Goal: Transaction & Acquisition: Obtain resource

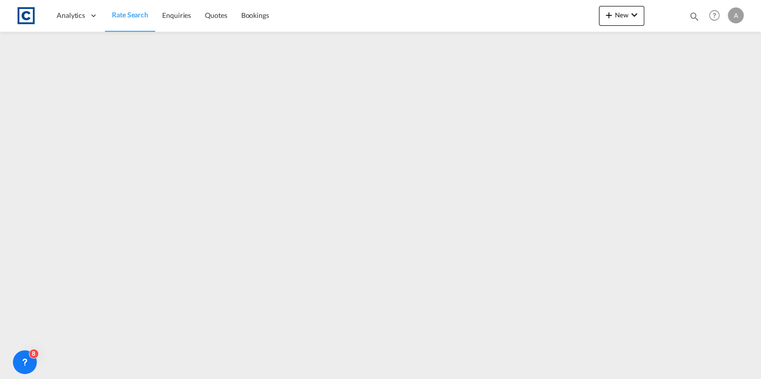
drag, startPoint x: 122, startPoint y: 16, endPoint x: 133, endPoint y: 29, distance: 16.9
click at [122, 16] on span "Rate Search" at bounding box center [130, 14] width 36 height 8
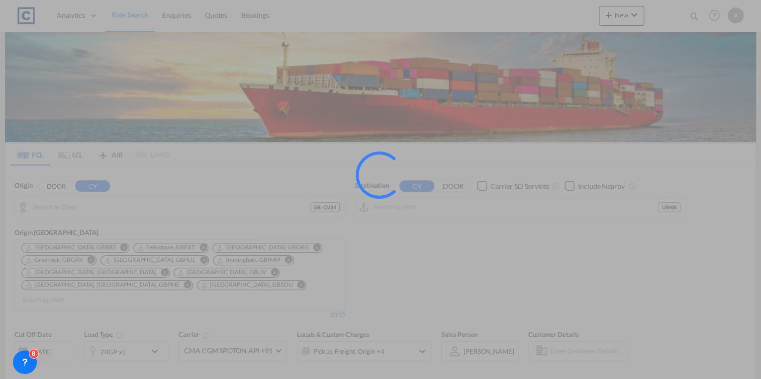
type input "GB-CV34, [GEOGRAPHIC_DATA]"
type input "[GEOGRAPHIC_DATA], [GEOGRAPHIC_DATA], [GEOGRAPHIC_DATA]"
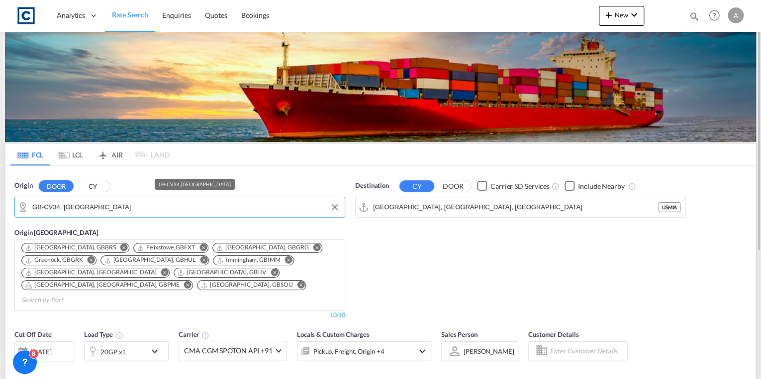
click at [119, 209] on input "GB-CV34, [GEOGRAPHIC_DATA]" at bounding box center [185, 207] width 307 height 15
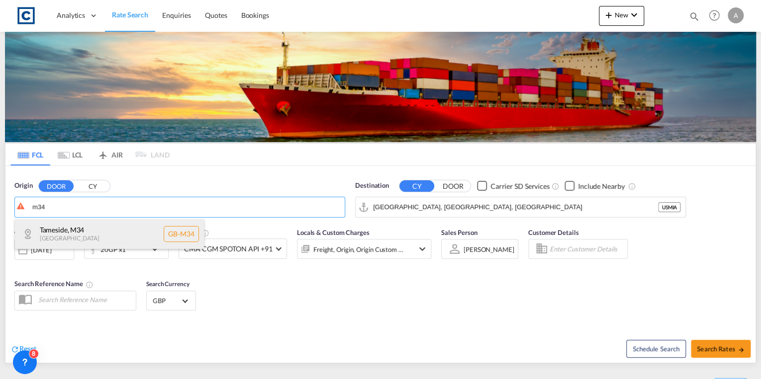
click at [117, 231] on div "Tameside , M34 [GEOGRAPHIC_DATA] [GEOGRAPHIC_DATA]-M34" at bounding box center [109, 234] width 189 height 30
type input "GB-M34, Tameside"
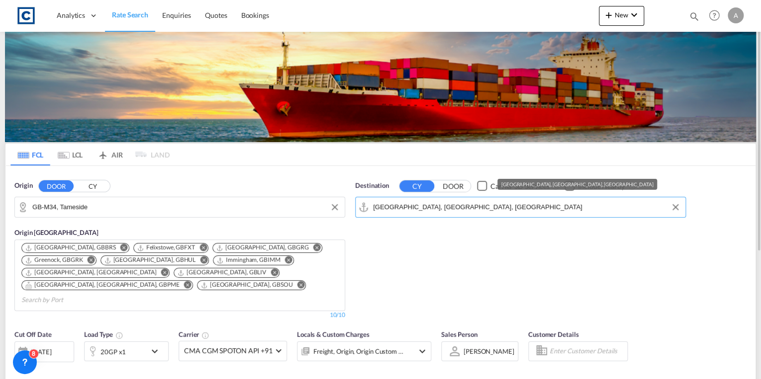
click at [454, 207] on input "[GEOGRAPHIC_DATA], [GEOGRAPHIC_DATA], [GEOGRAPHIC_DATA]" at bounding box center [526, 207] width 307 height 15
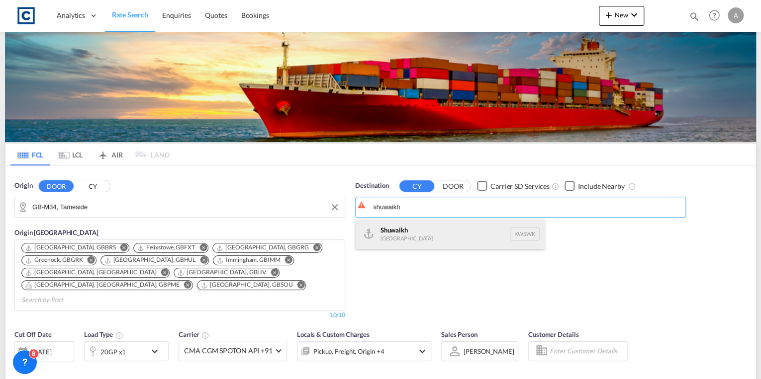
click at [454, 225] on div "Shuwaikh [GEOGRAPHIC_DATA] KWSWK" at bounding box center [449, 234] width 189 height 30
type input "Shuwaikh, KWSWK"
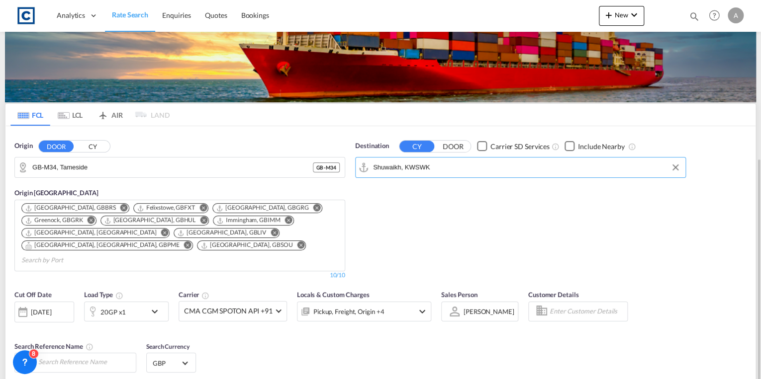
scroll to position [119, 0]
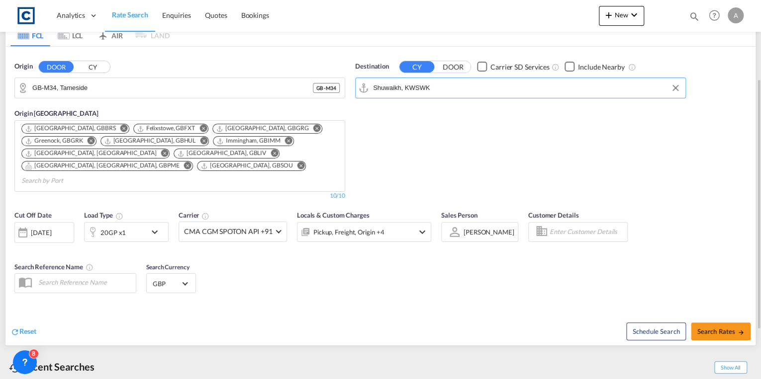
click at [152, 226] on md-icon "icon-chevron-down" at bounding box center [157, 232] width 17 height 12
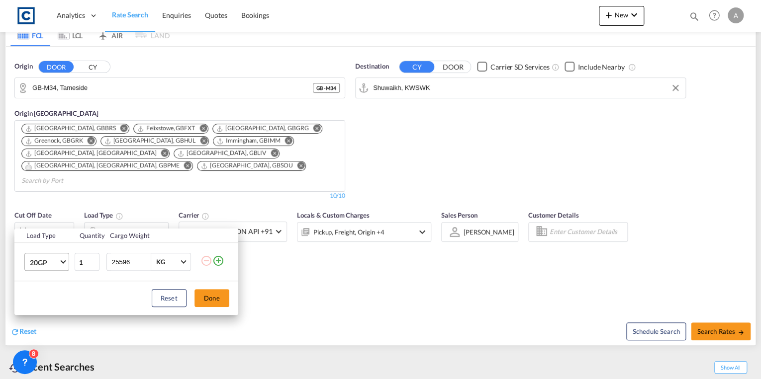
click at [60, 262] on md-select-value "20GP" at bounding box center [49, 262] width 40 height 17
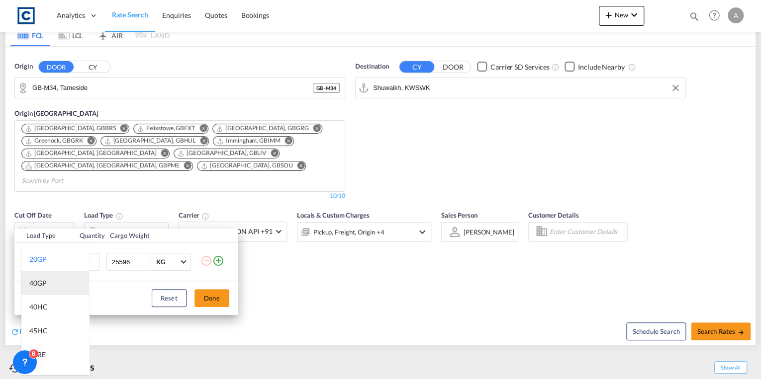
click at [53, 277] on md-option "40GP" at bounding box center [55, 283] width 68 height 24
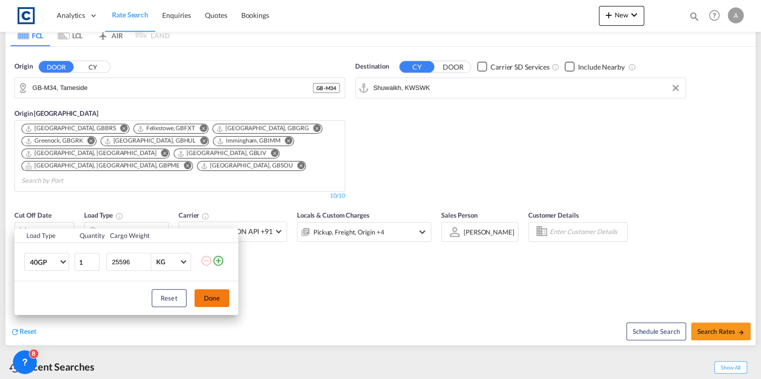
click at [215, 299] on button "Done" at bounding box center [211, 298] width 35 height 18
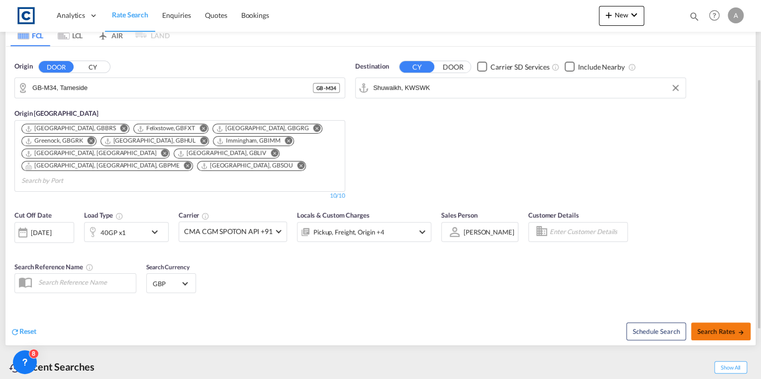
click at [703, 328] on span "Search Rates" at bounding box center [721, 332] width 48 height 8
type input "M34 to KWSWK / [DATE]"
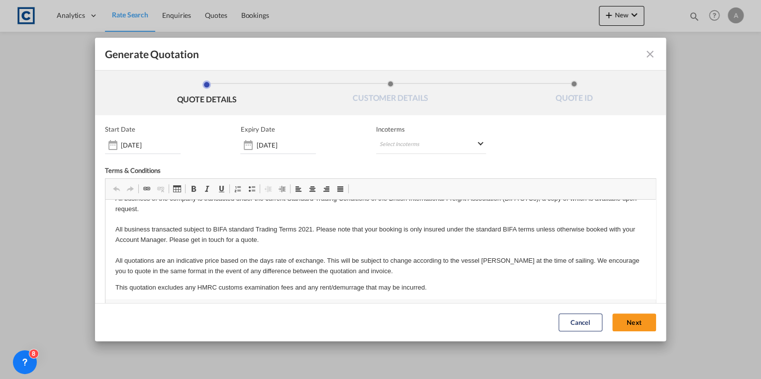
scroll to position [37, 0]
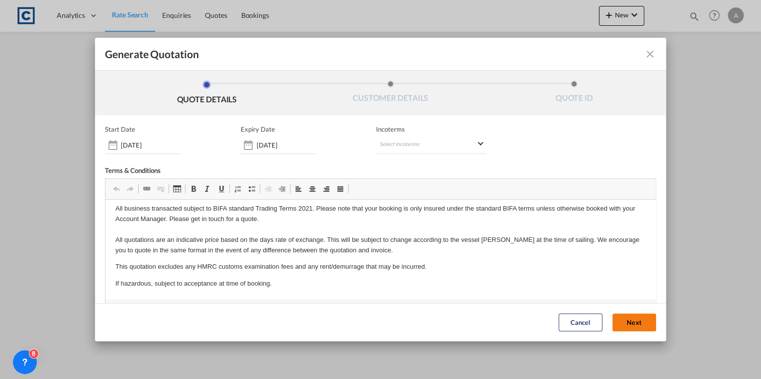
click at [622, 326] on button "Next" at bounding box center [634, 323] width 44 height 18
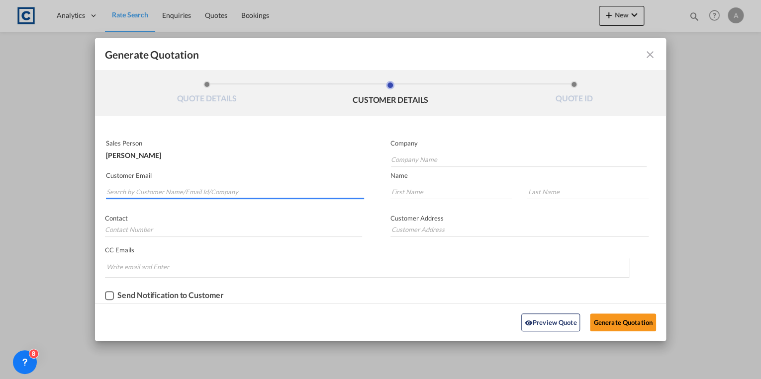
click at [200, 192] on input "Search by Customer Name/Email Id/Company" at bounding box center [235, 191] width 258 height 15
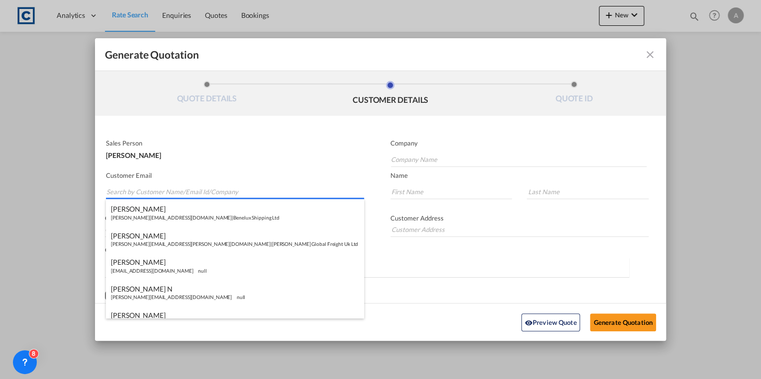
click at [213, 190] on input "Search by Customer Name/Email Id/Company" at bounding box center [235, 191] width 258 height 15
paste input "C2Sky Cargo <[EMAIL_ADDRESS][DOMAIN_NAME]>"
click at [147, 193] on input "C2Sky Cargo <[EMAIL_ADDRESS][DOMAIN_NAME]>" at bounding box center [235, 191] width 258 height 15
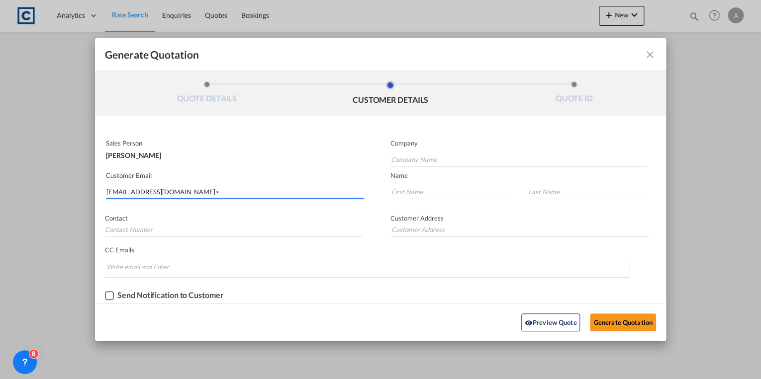
click at [193, 191] on input "[EMAIL_ADDRESS][DOMAIN_NAME]>" at bounding box center [235, 191] width 258 height 15
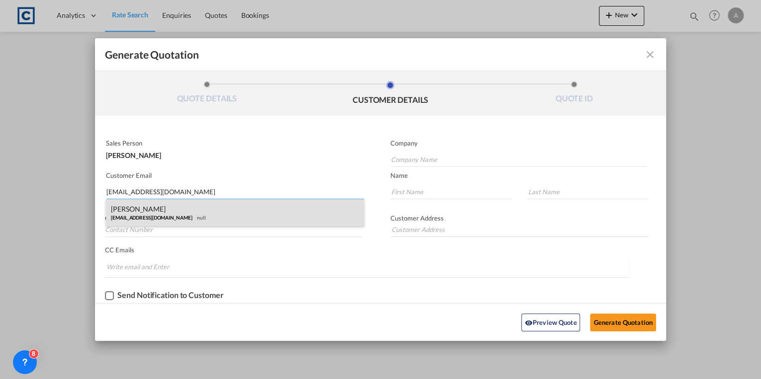
type input "[EMAIL_ADDRESS][DOMAIN_NAME]"
click at [191, 209] on div "[PERSON_NAME] [EMAIL_ADDRESS][DOMAIN_NAME] null" at bounding box center [235, 212] width 258 height 27
type input "C2Sky Cargo Ltd."
type input "[PERSON_NAME]"
type input "[DEMOGRAPHIC_DATA]"
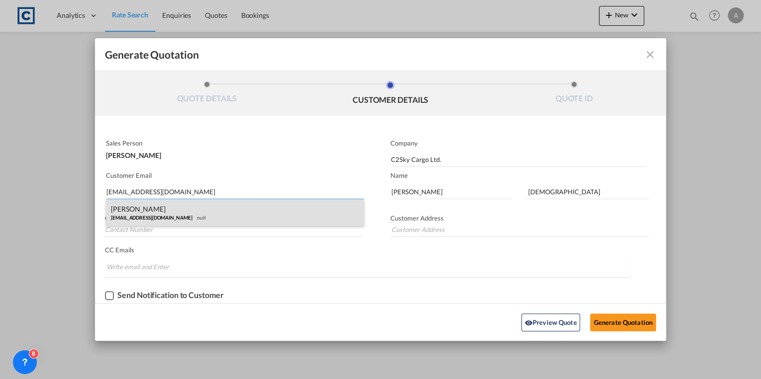
type input "01204 562610"
type input "[STREET_ADDRESS][PERSON_NAME]"
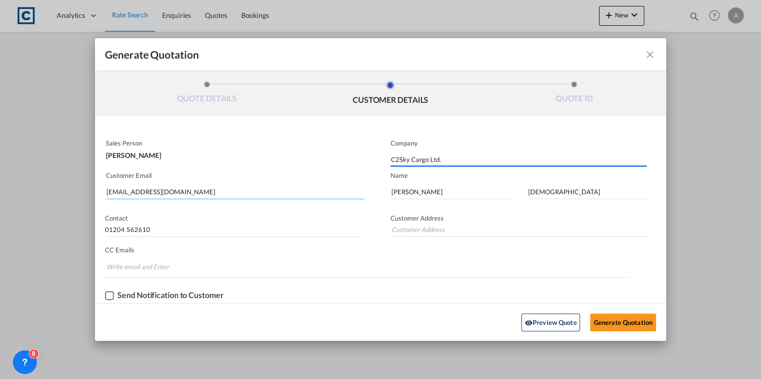
type input "[STREET_ADDRESS][PERSON_NAME]"
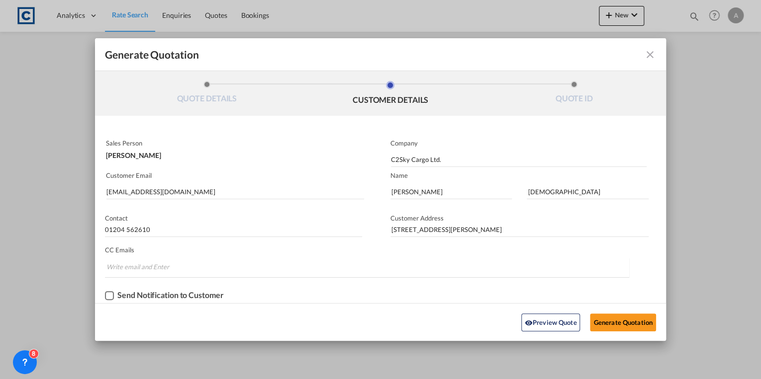
click at [109, 298] on div "Checkbox No Ink" at bounding box center [109, 295] width 9 height 9
click at [606, 316] on button "Generate Quotation" at bounding box center [623, 323] width 66 height 18
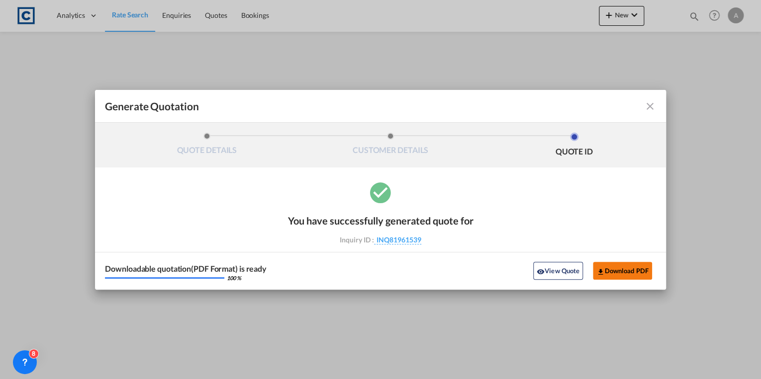
click at [623, 270] on button "Download PDF" at bounding box center [622, 271] width 59 height 18
